Goal: Check status

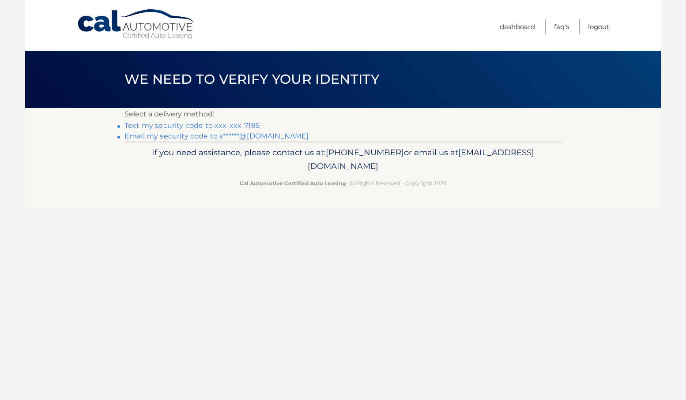
click at [241, 127] on link "Text my security code to xxx-xxx-7195" at bounding box center [191, 125] width 135 height 8
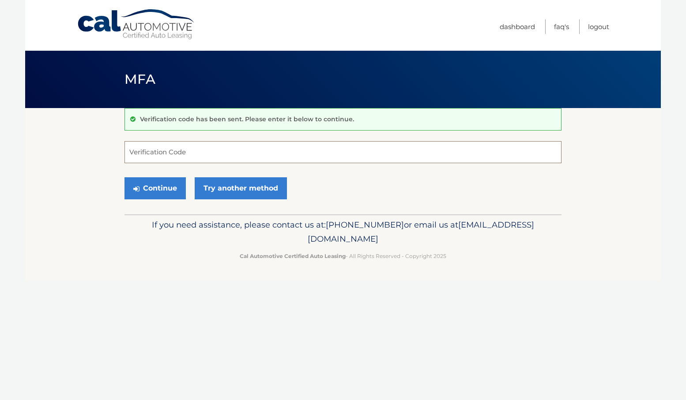
click at [181, 154] on input "Verification Code" at bounding box center [342, 152] width 437 height 22
type input "851865"
click at [155, 190] on button "Continue" at bounding box center [154, 188] width 61 height 22
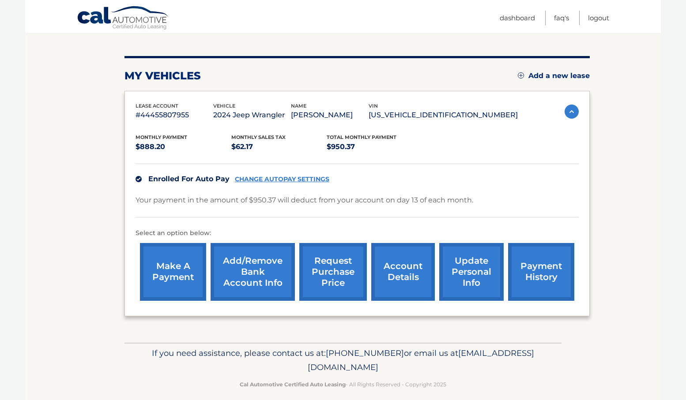
scroll to position [93, 0]
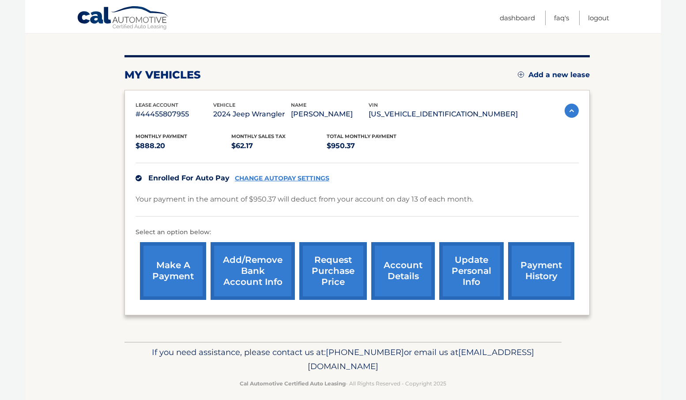
click at [573, 109] on img at bounding box center [572, 111] width 14 height 14
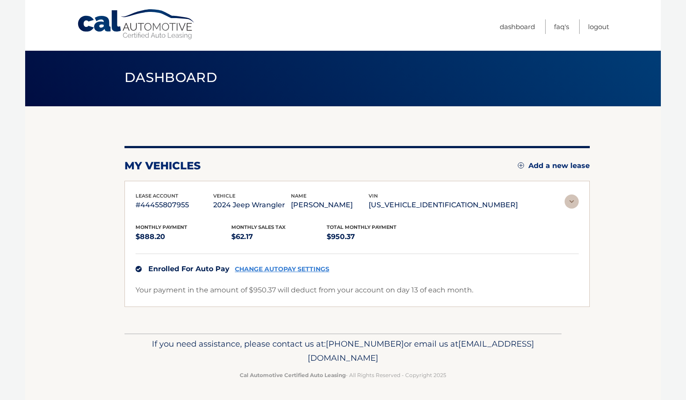
scroll to position [0, 0]
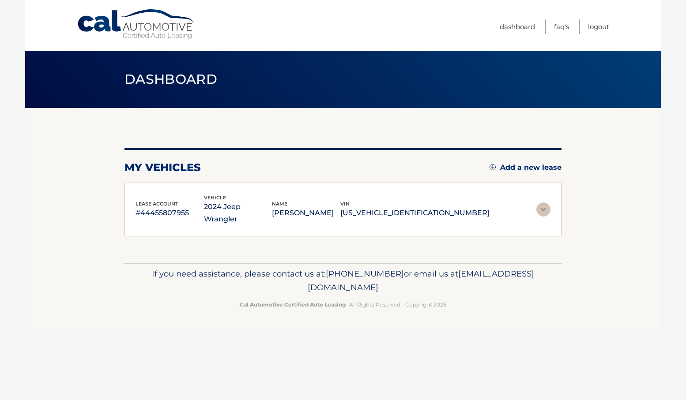
click at [546, 204] on img at bounding box center [543, 210] width 14 height 14
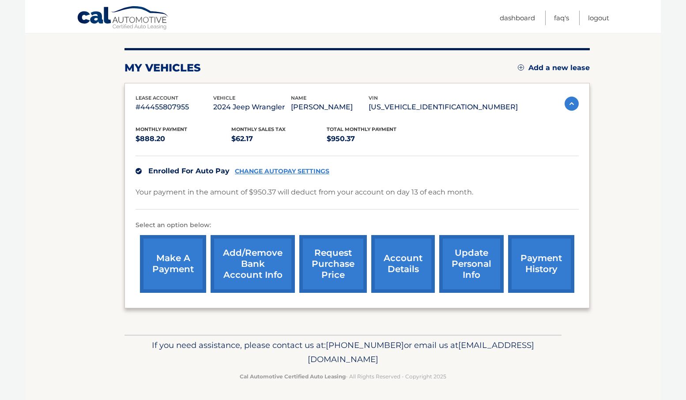
scroll to position [101, 0]
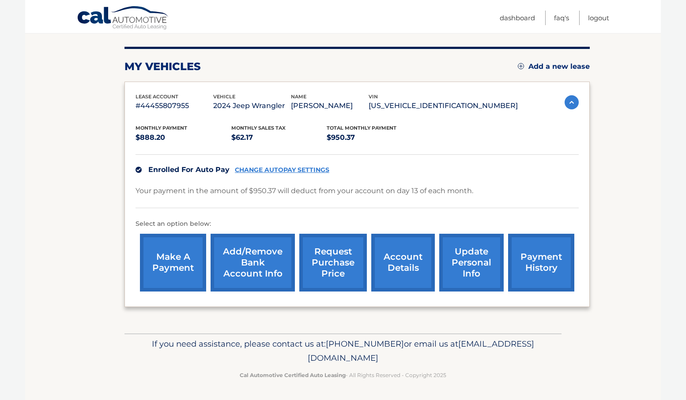
click at [528, 258] on link "payment history" at bounding box center [541, 263] width 66 height 58
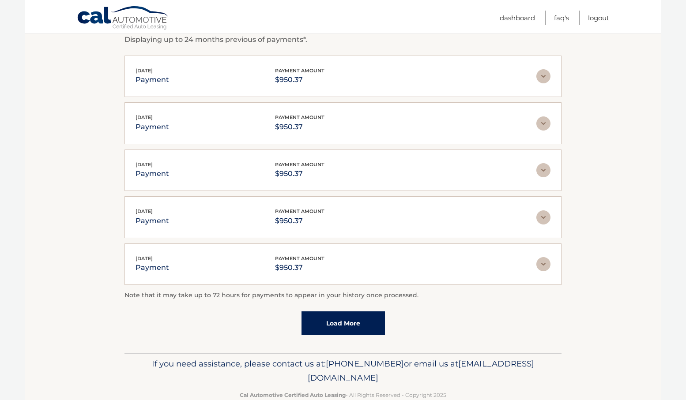
click at [342, 323] on link "Load More" at bounding box center [343, 324] width 83 height 24
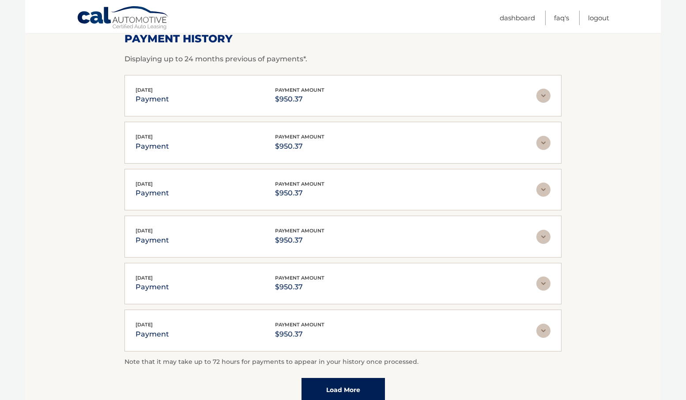
scroll to position [65, 0]
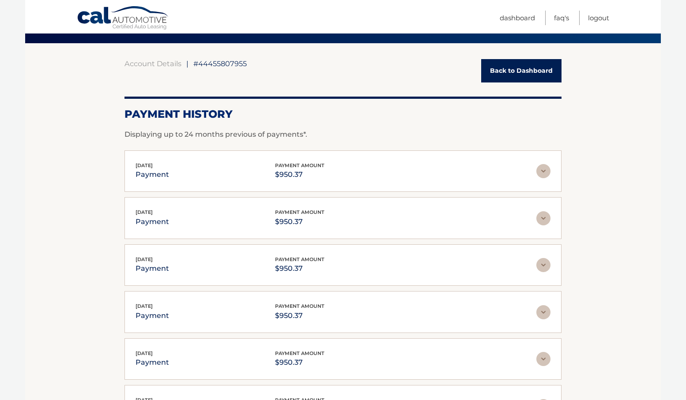
click at [509, 75] on link "Back to Dashboard" at bounding box center [521, 70] width 80 height 23
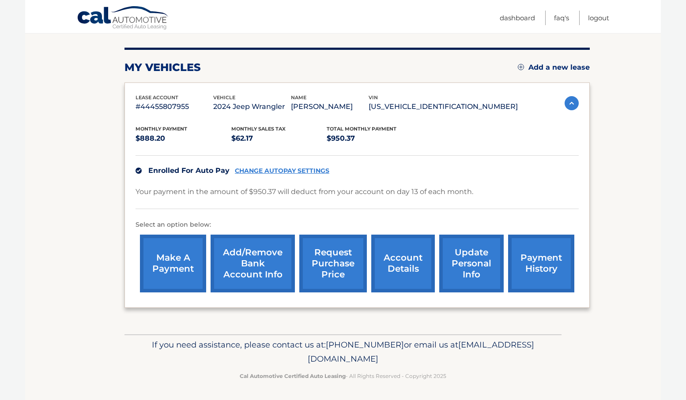
scroll to position [101, 0]
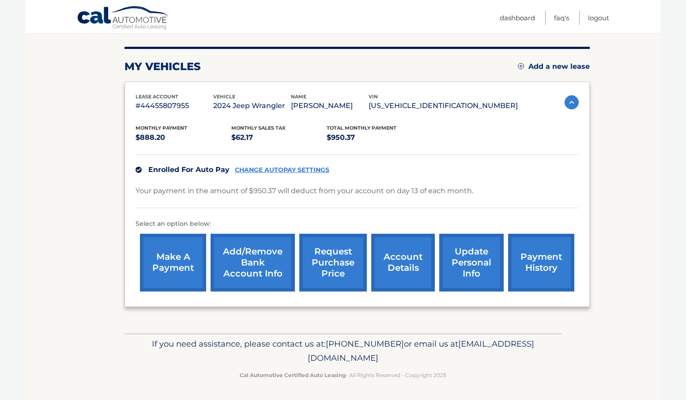
click at [335, 254] on link "request purchase price" at bounding box center [333, 263] width 68 height 58
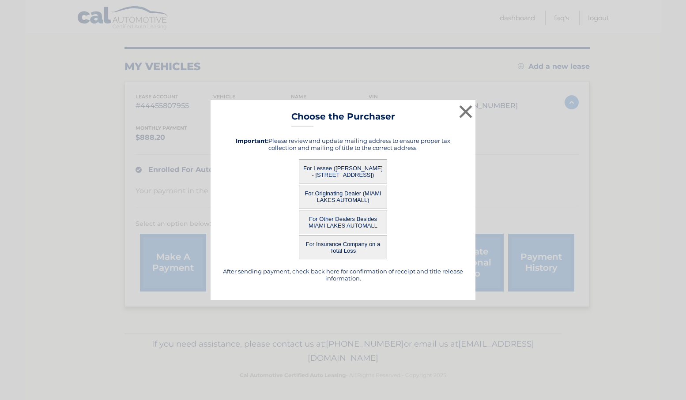
click at [342, 170] on button "For Lessee (JOHN SCHAMY - 8951 HAWTHORNE AVE, , SURFSIDE, FL 33154)" at bounding box center [343, 171] width 88 height 24
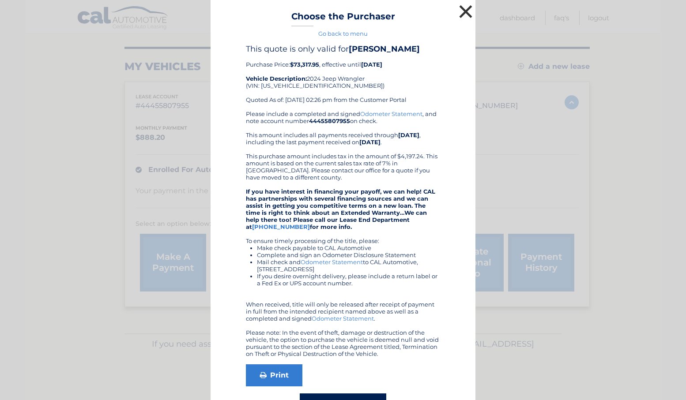
click at [464, 12] on button "×" at bounding box center [466, 12] width 18 height 18
